Goal: Information Seeking & Learning: Find specific page/section

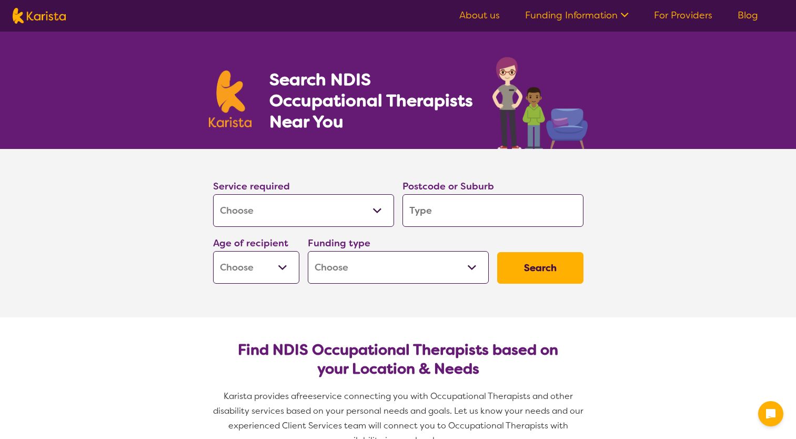
select select "[MEDICAL_DATA]"
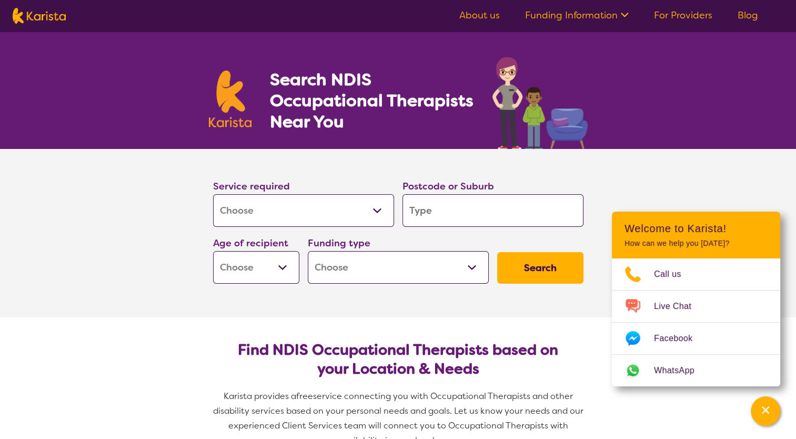
click at [470, 266] on select "Home Care Package (HCP) National Disability Insurance Scheme (NDIS) I don't know" at bounding box center [398, 267] width 181 height 33
select select "NDIS"
click at [308, 251] on select "Home Care Package (HCP) National Disability Insurance Scheme (NDIS) I don't know" at bounding box center [398, 267] width 181 height 33
select select "NDIS"
click at [280, 269] on select "Early Childhood - 0 to 9 Child - 10 to 11 Adolescent - 12 to 17 Adult - 18 to 6…" at bounding box center [256, 267] width 86 height 33
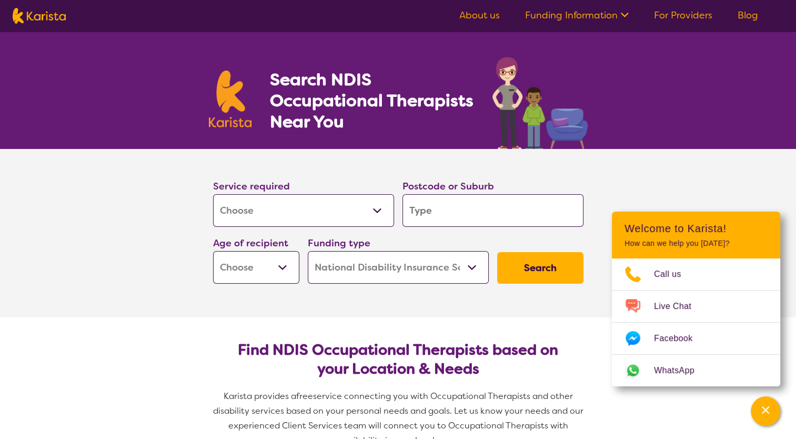
select select "EC"
click at [213, 251] on select "Early Childhood - 0 to 9 Child - 10 to 11 Adolescent - 12 to 17 Adult - 18 to 6…" at bounding box center [256, 267] width 86 height 33
select select "EC"
click at [438, 219] on input "search" at bounding box center [492, 210] width 181 height 33
type input "c"
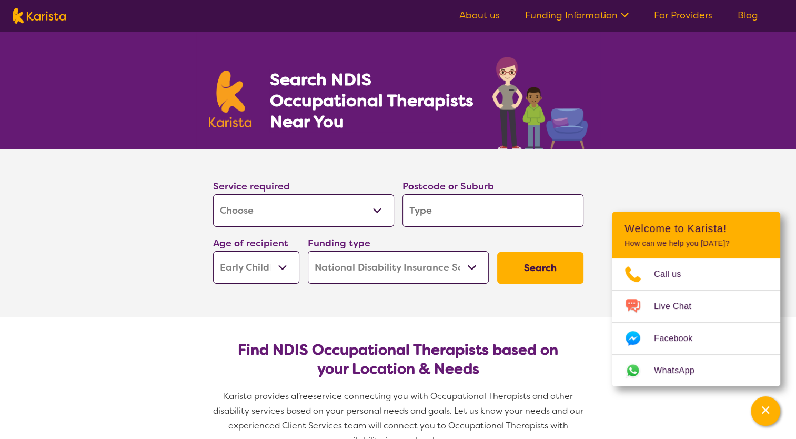
type input "c"
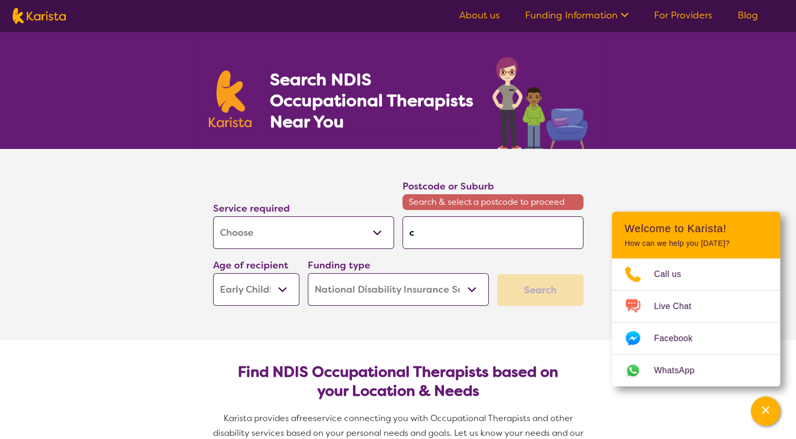
type input "ca"
type input "cap"
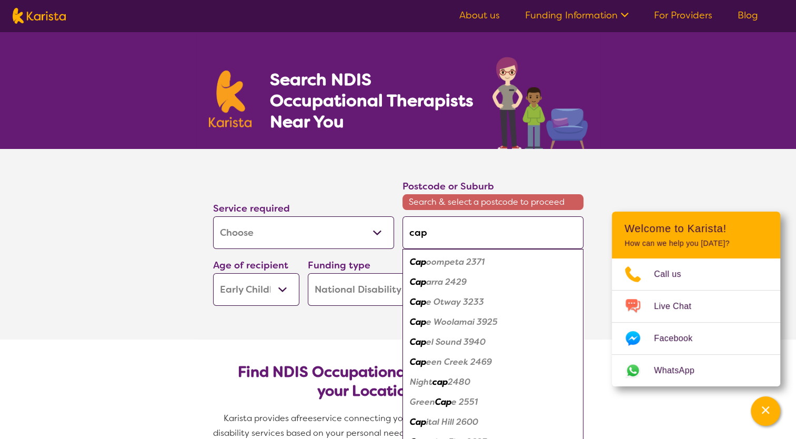
type input "capa"
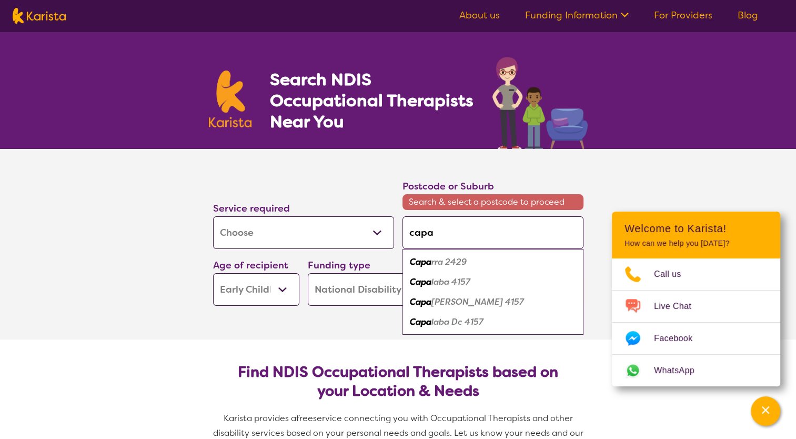
type input "capal"
click at [419, 264] on em "Capal" at bounding box center [422, 261] width 24 height 11
type input "4157"
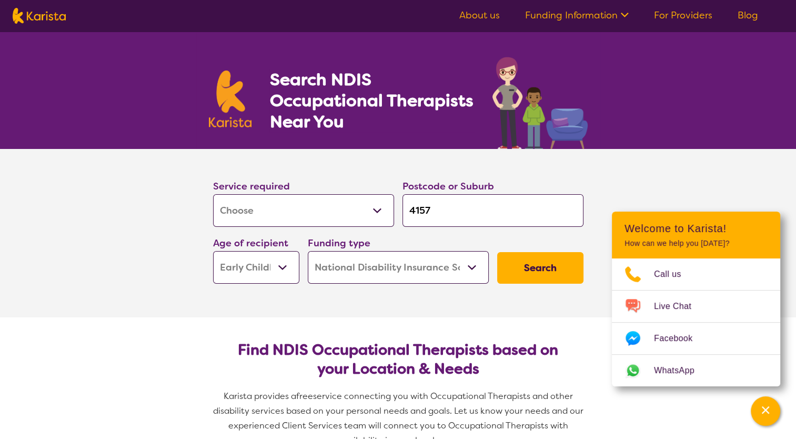
click at [419, 264] on select "Home Care Package (HCP) National Disability Insurance Scheme (NDIS) I don't know" at bounding box center [398, 267] width 181 height 33
click at [522, 264] on button "Search" at bounding box center [540, 268] width 86 height 32
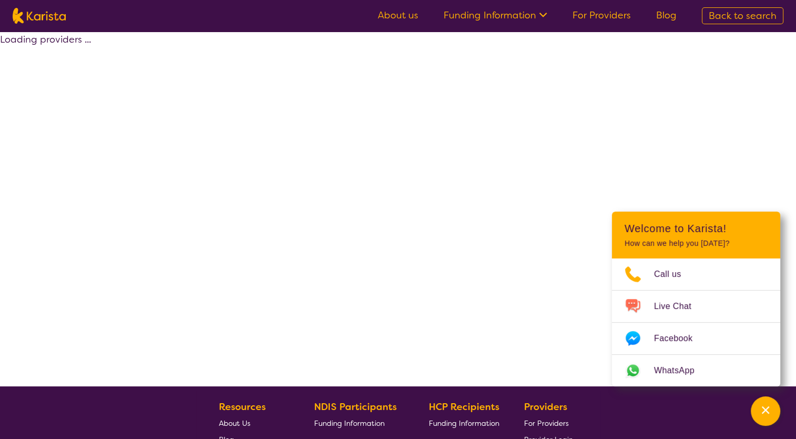
select select "by_score"
